Goal: Transaction & Acquisition: Purchase product/service

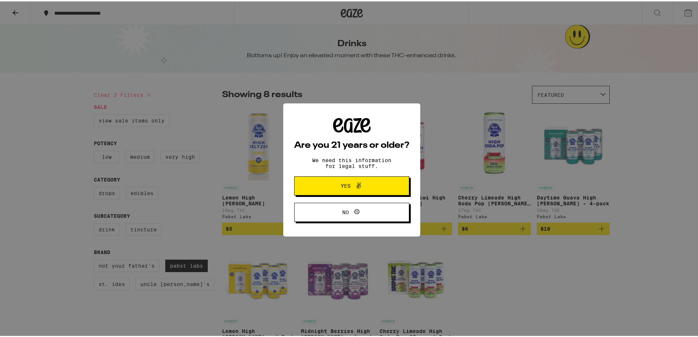
click at [346, 182] on span "Yes" at bounding box center [346, 184] width 10 height 5
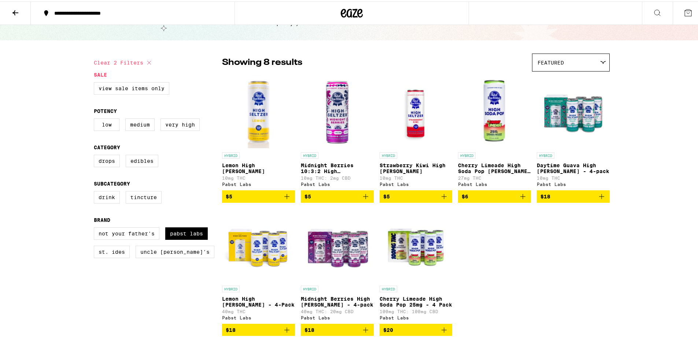
scroll to position [73, 0]
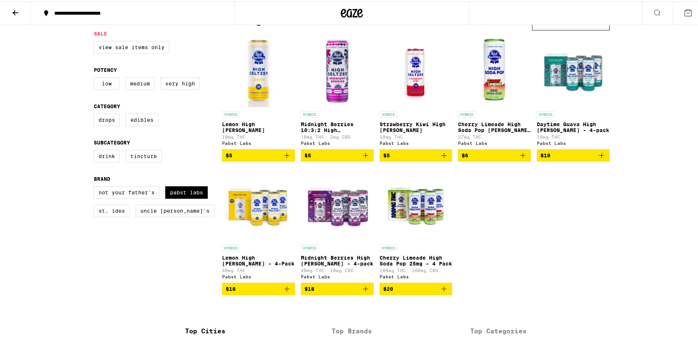
click at [341, 74] on img "Open page for Midnight Berries 10:3:2 High Seltzer from Pabst Labs" at bounding box center [337, 69] width 73 height 73
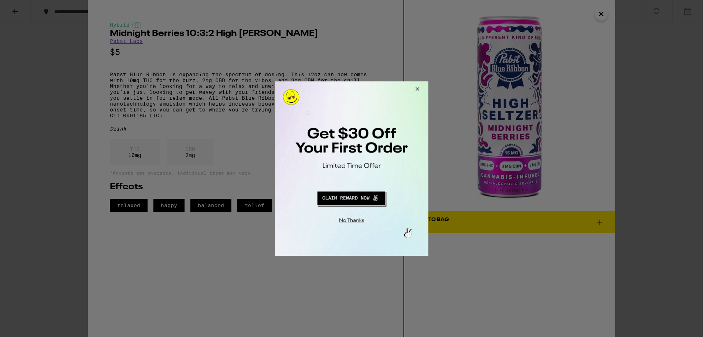
click at [603, 15] on div at bounding box center [351, 168] width 703 height 337
click at [415, 90] on button "Close Modal" at bounding box center [416, 90] width 20 height 18
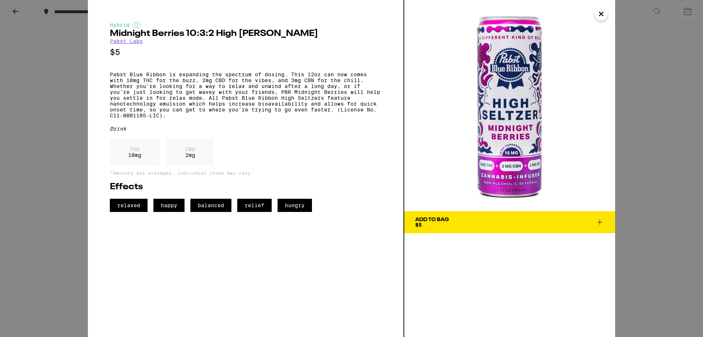
click at [601, 15] on icon "Close" at bounding box center [601, 13] width 9 height 11
